Goal: Information Seeking & Learning: Learn about a topic

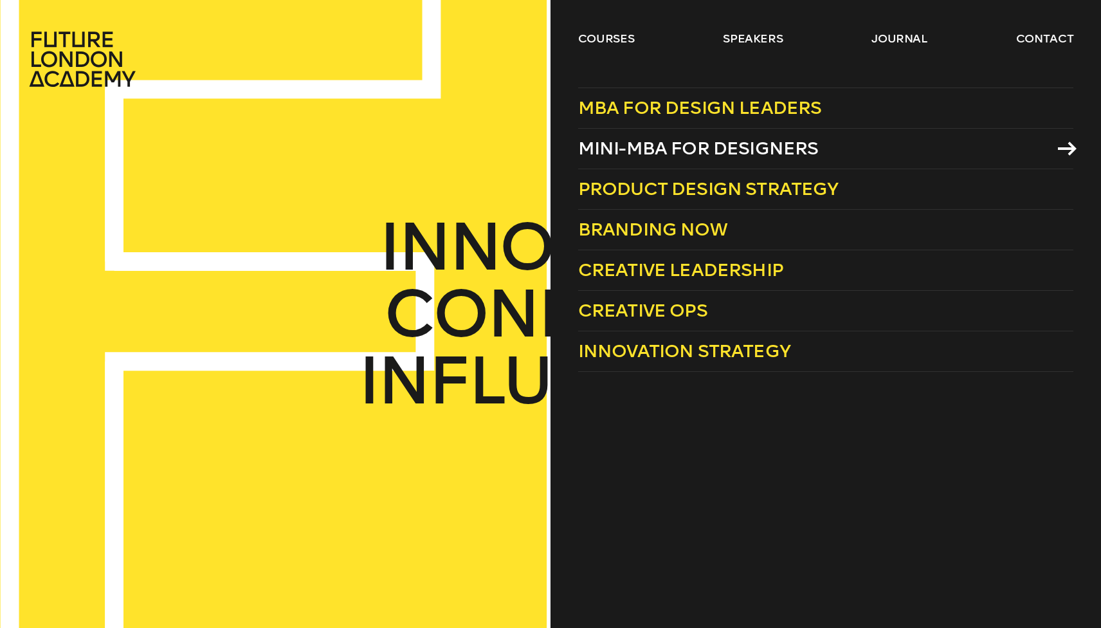
click at [634, 143] on span "Mini-MBA for Designers" at bounding box center [698, 148] width 241 height 21
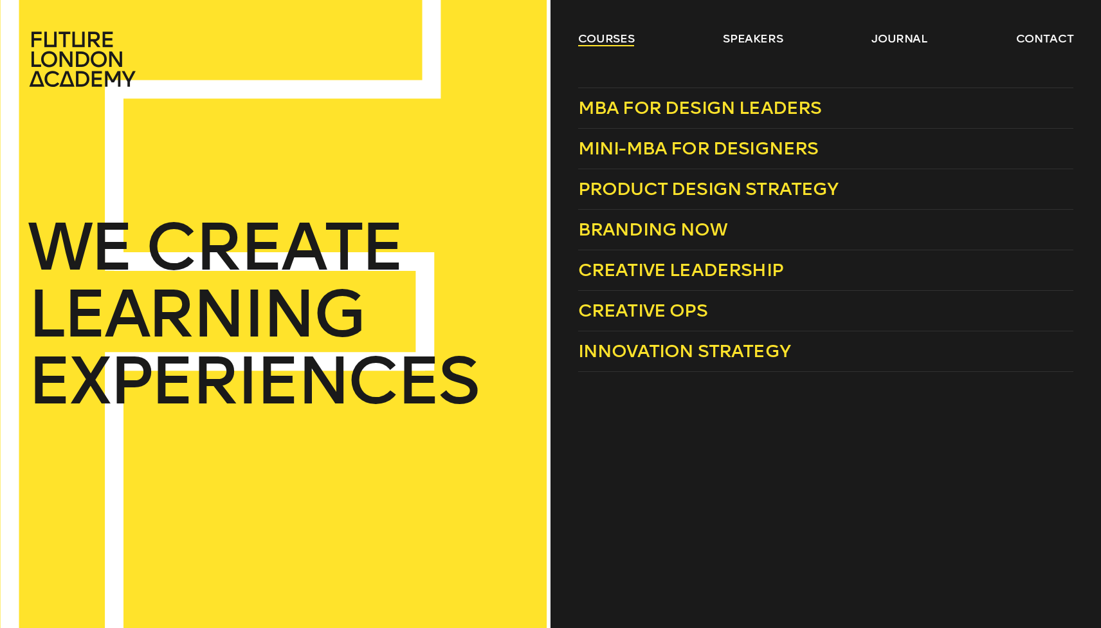
click at [607, 40] on link "courses" at bounding box center [606, 38] width 57 height 15
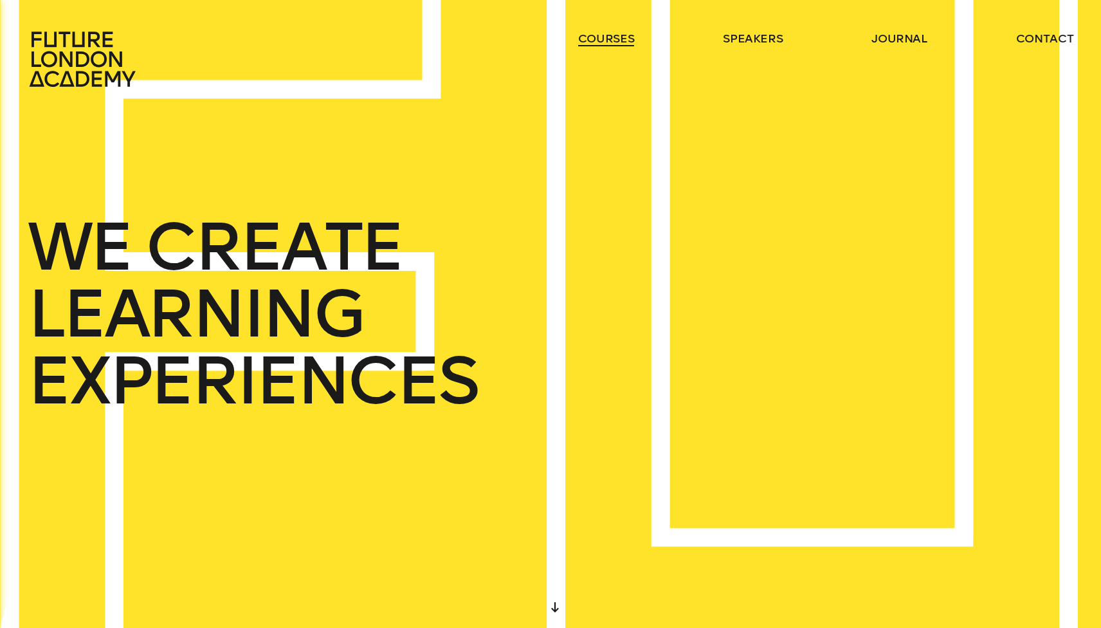
click at [606, 40] on link "courses" at bounding box center [606, 38] width 57 height 15
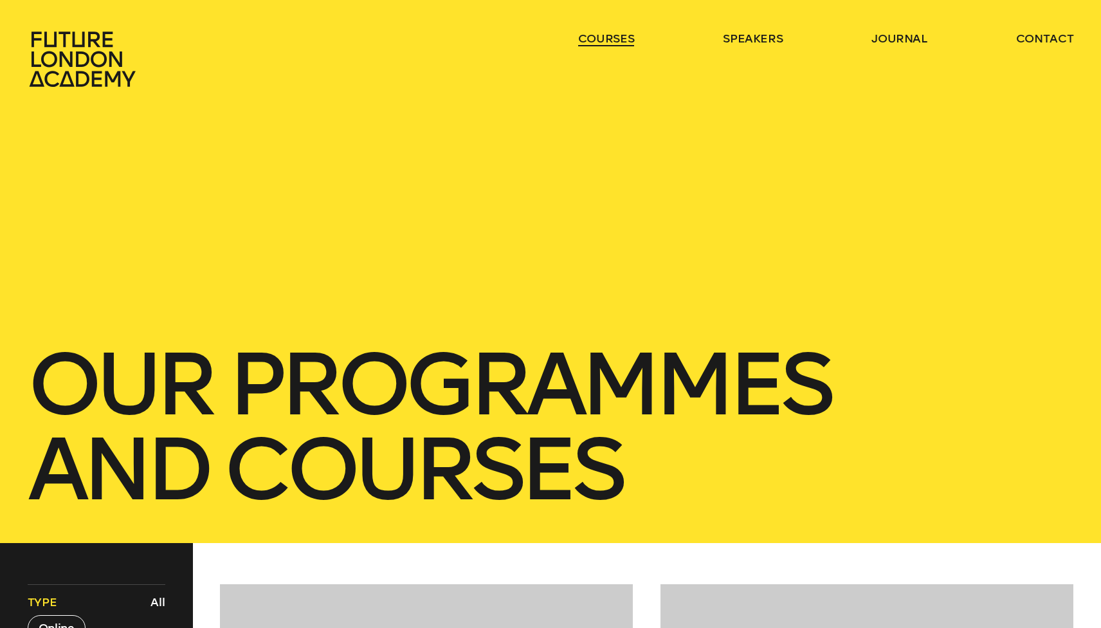
click at [608, 40] on link "courses" at bounding box center [606, 38] width 57 height 15
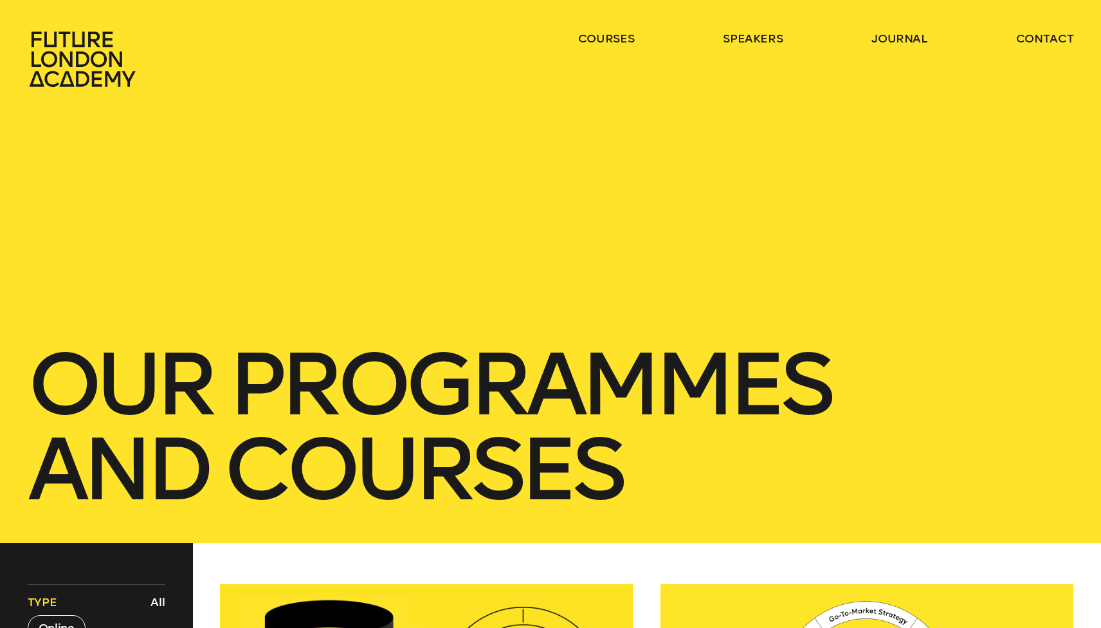
click at [618, 46] on ul "courses speakers journal contact" at bounding box center [825, 59] width 495 height 57
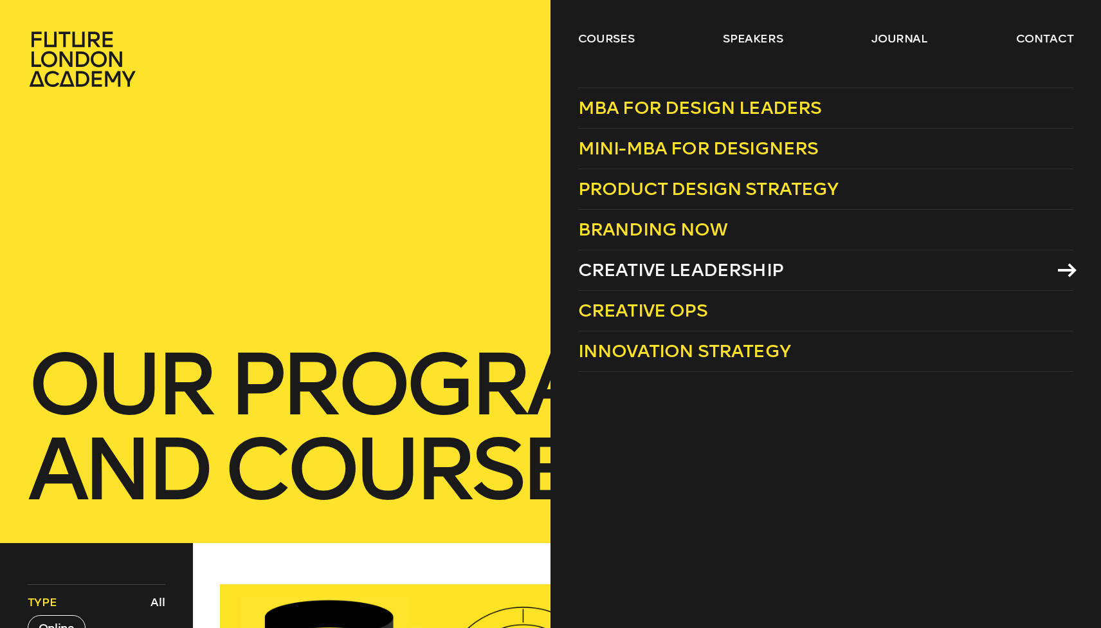
click at [651, 270] on span "Creative Leadership" at bounding box center [680, 269] width 205 height 21
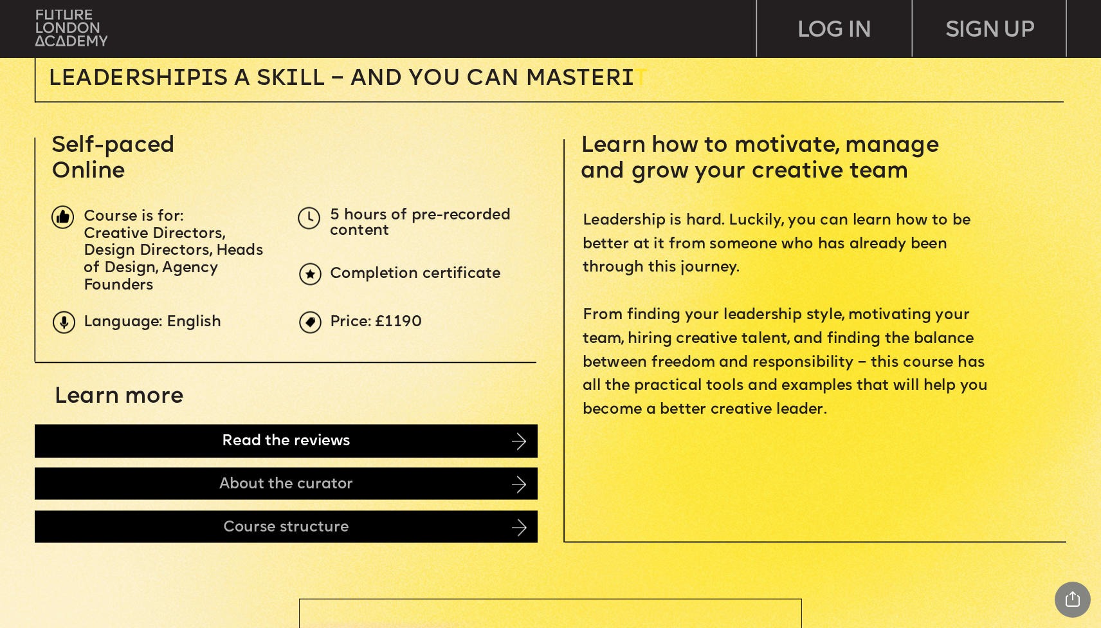
scroll to position [499, 0]
